Goal: Task Accomplishment & Management: Use online tool/utility

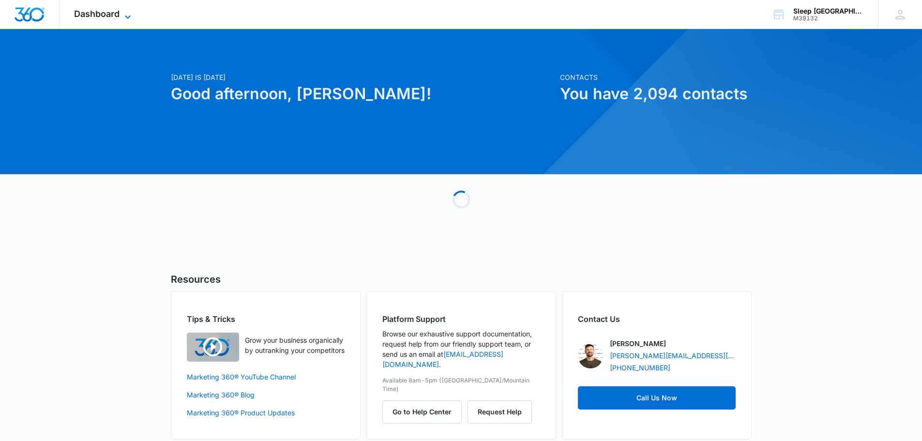
click at [95, 13] on span "Dashboard" at bounding box center [97, 14] width 46 height 10
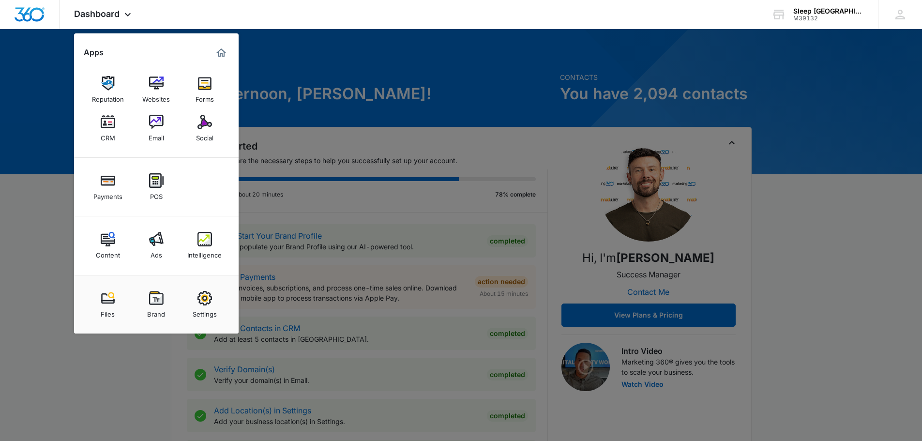
click at [213, 252] on div "Intelligence" at bounding box center [204, 252] width 34 height 13
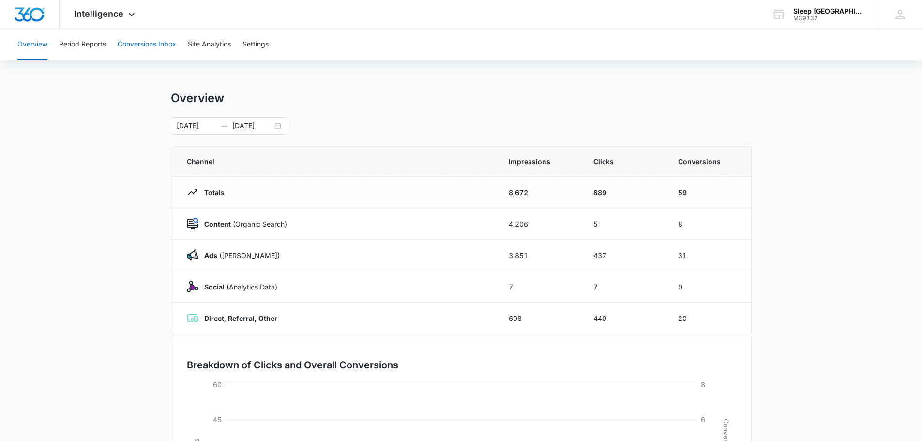
click at [158, 42] on button "Conversions Inbox" at bounding box center [147, 44] width 59 height 31
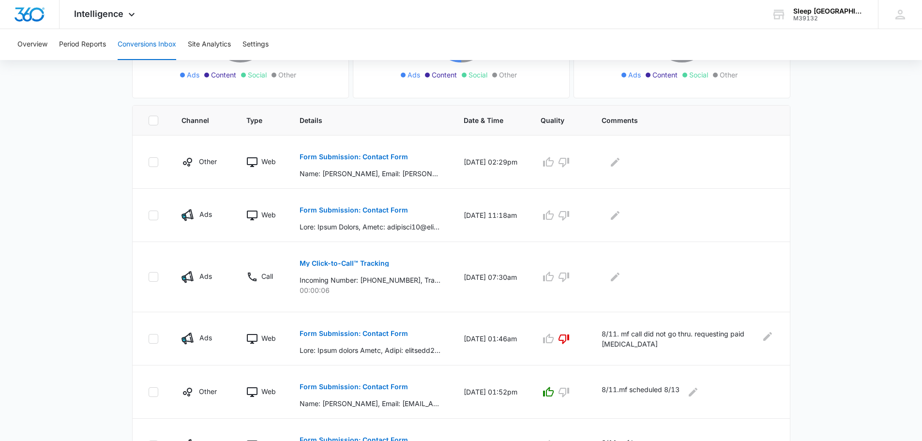
scroll to position [178, 0]
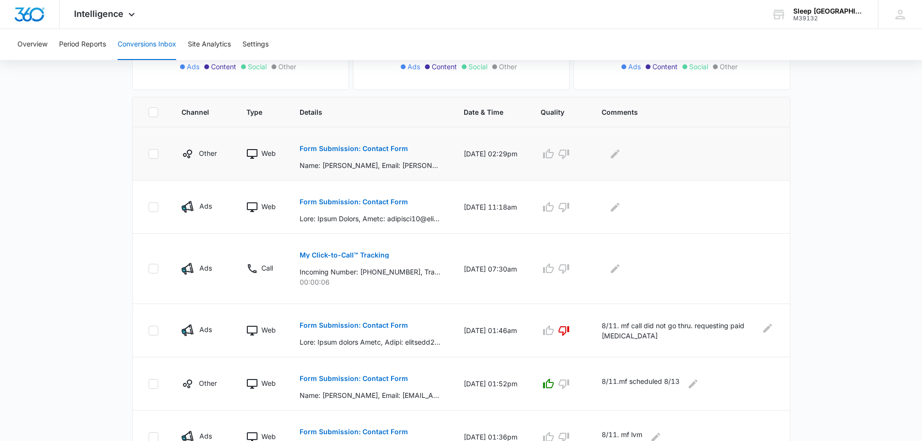
click at [354, 148] on p "Form Submission: Contact Form" at bounding box center [354, 148] width 108 height 7
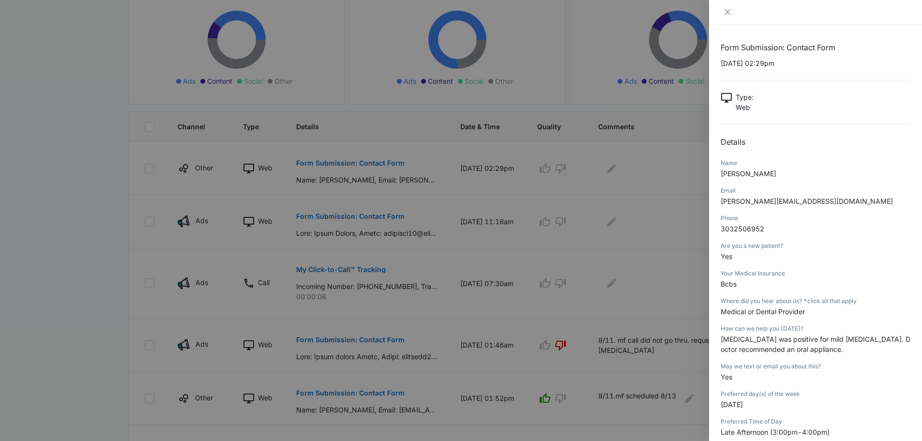
scroll to position [145, 0]
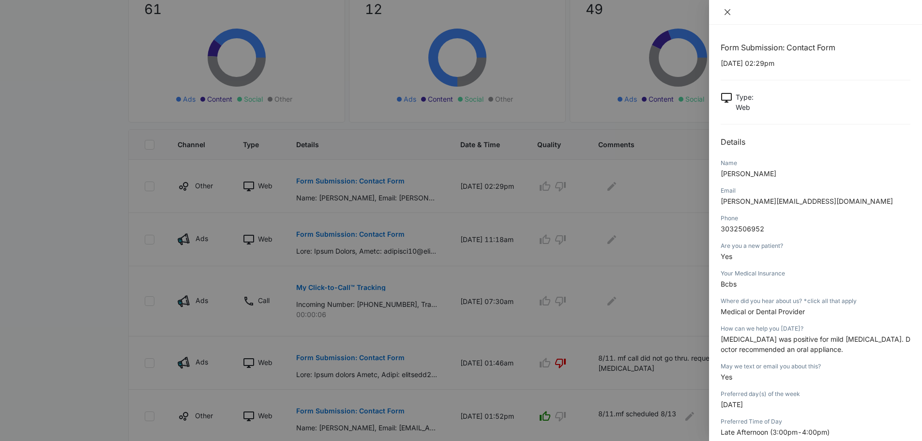
click at [731, 9] on icon "close" at bounding box center [728, 12] width 8 height 8
